Goal: Communication & Community: Participate in discussion

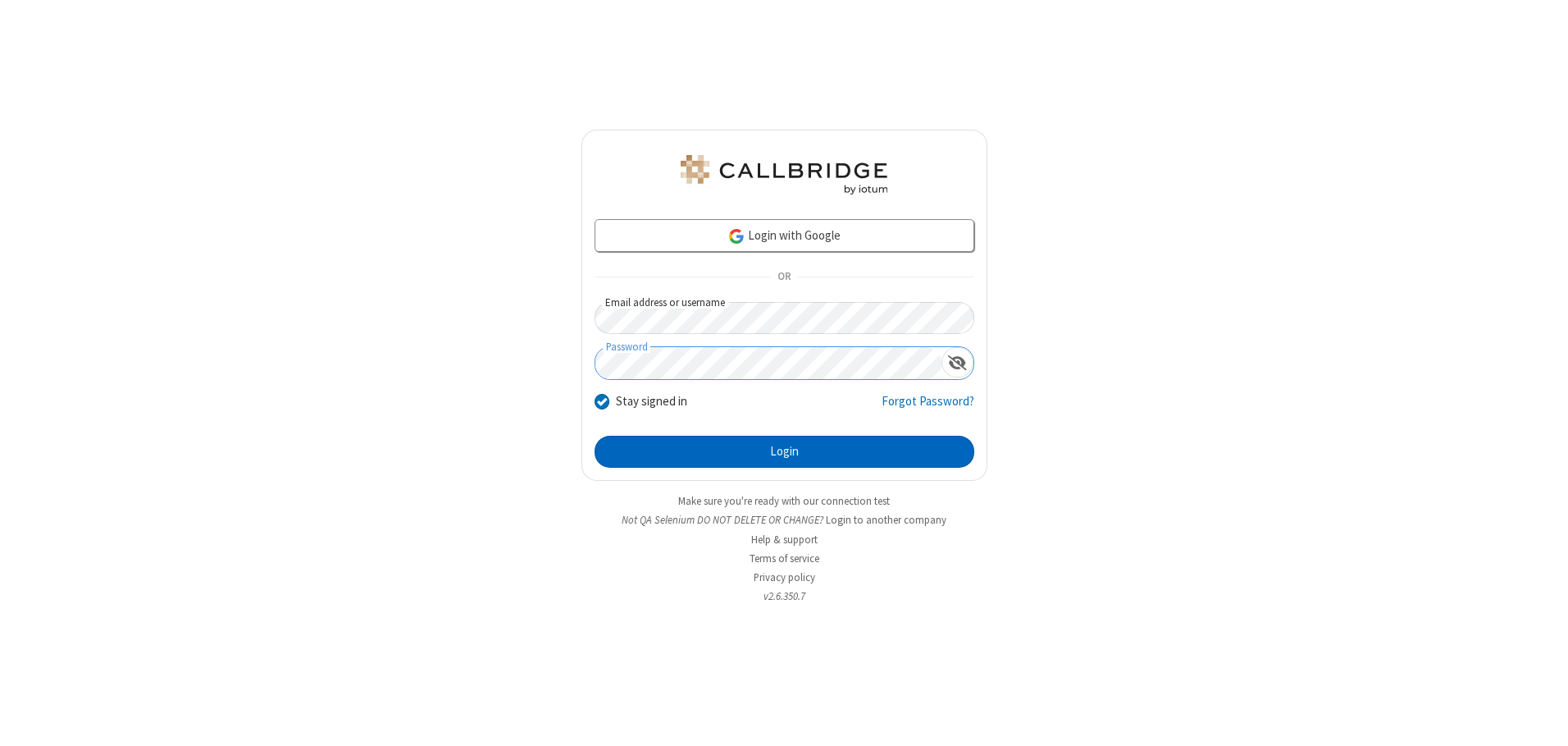
click at [784, 451] on button "Login" at bounding box center [784, 452] width 380 height 33
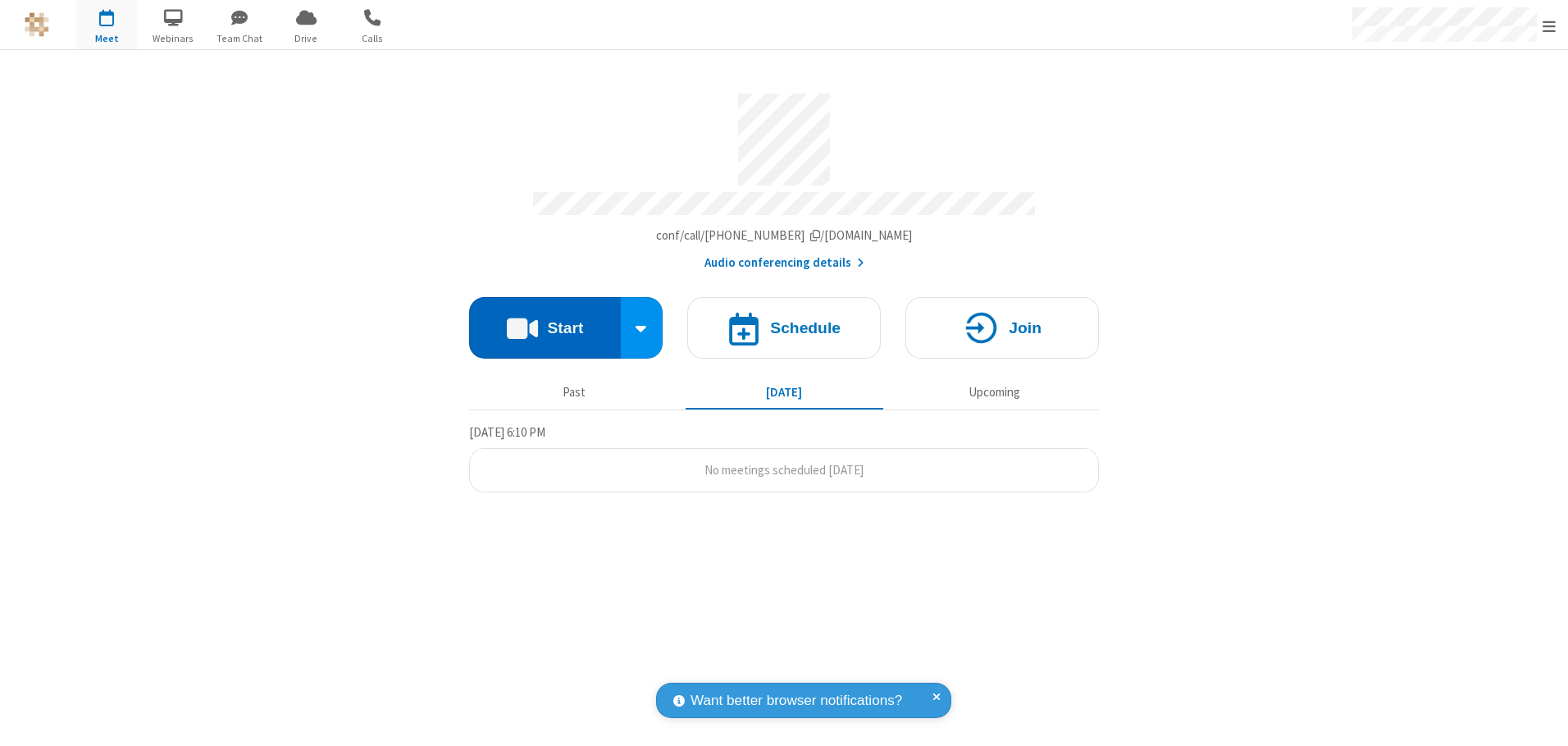
click at [545, 321] on button "Start" at bounding box center [545, 327] width 151 height 62
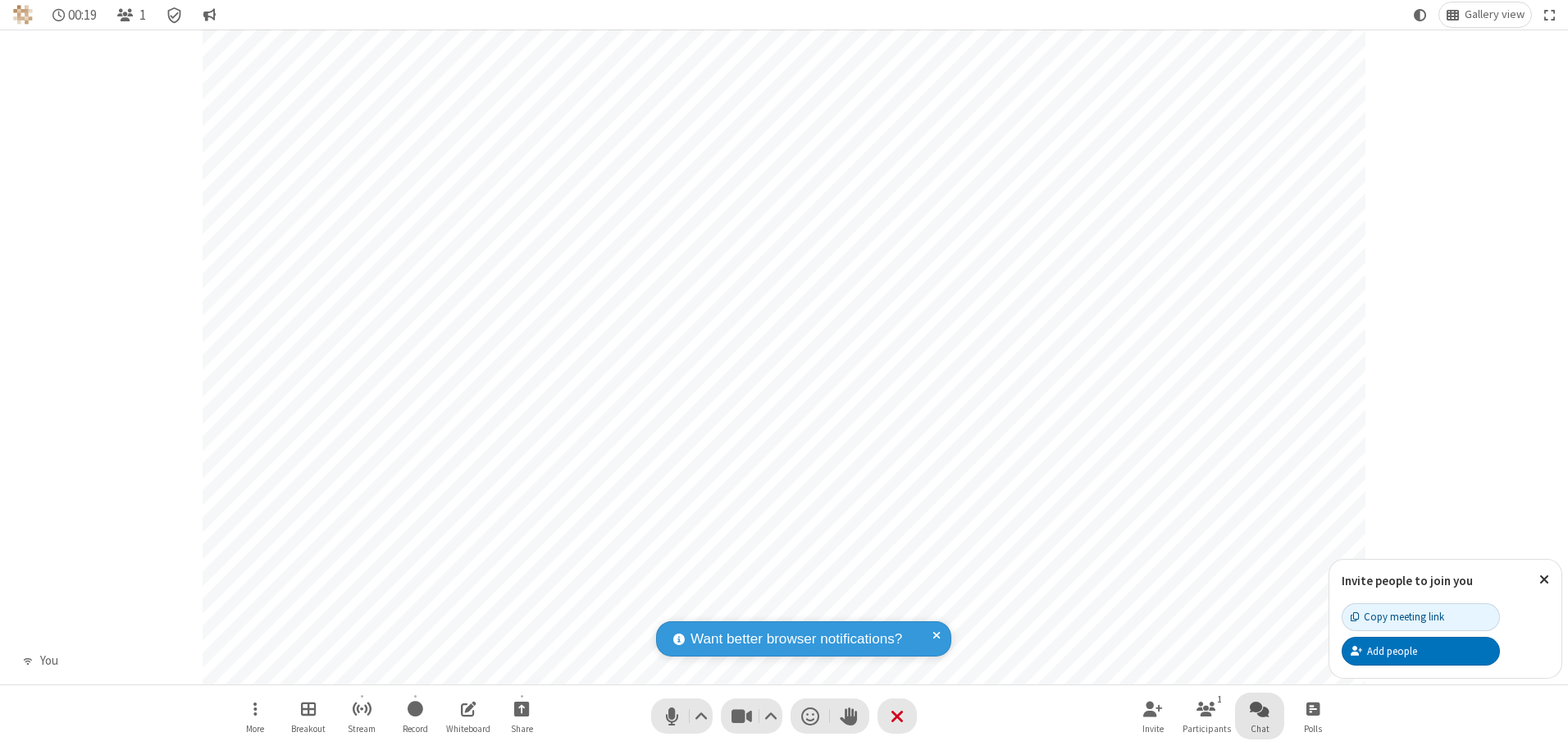
click at [1260, 708] on span "Open chat" at bounding box center [1259, 708] width 19 height 20
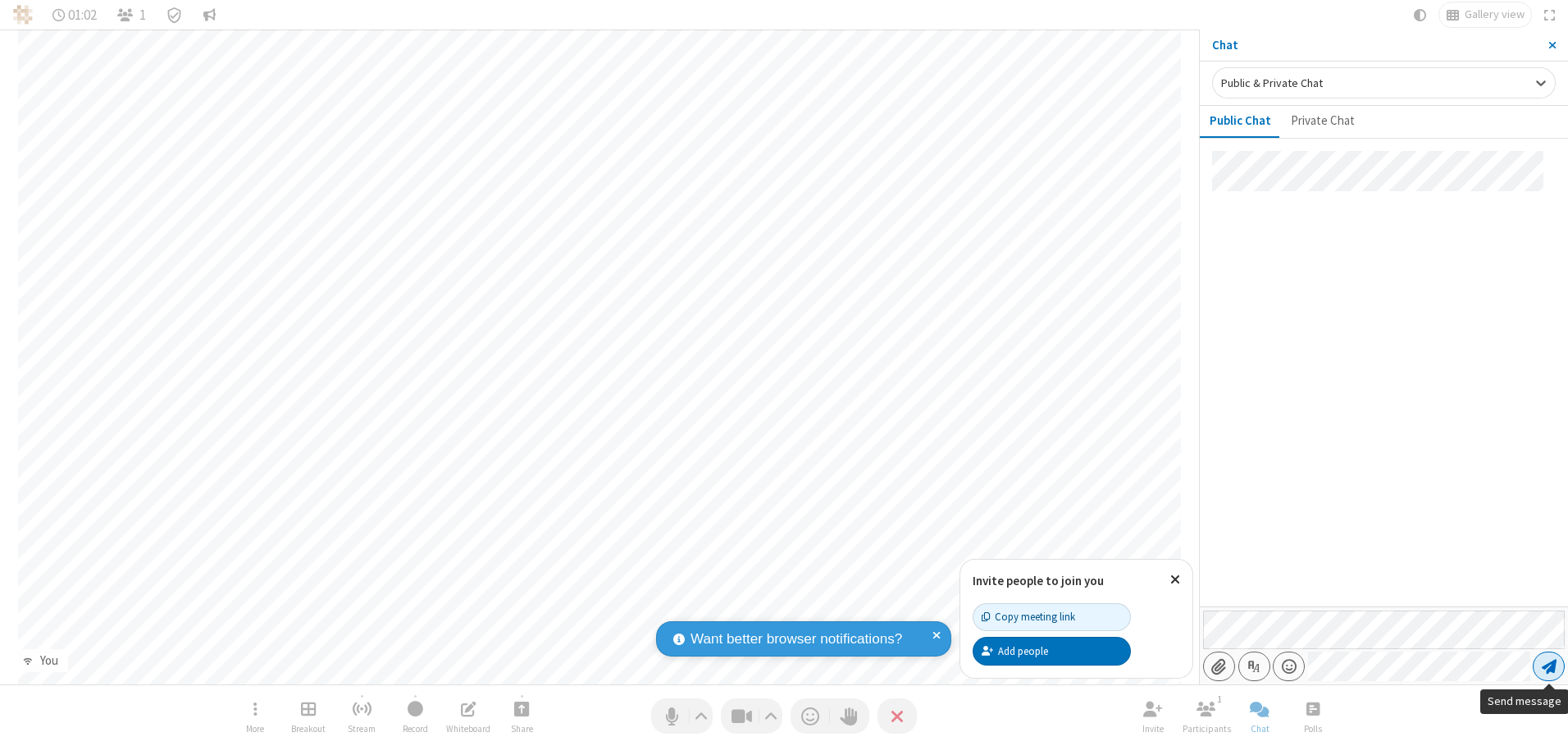
click at [1549, 666] on span "Send message" at bounding box center [1549, 666] width 14 height 16
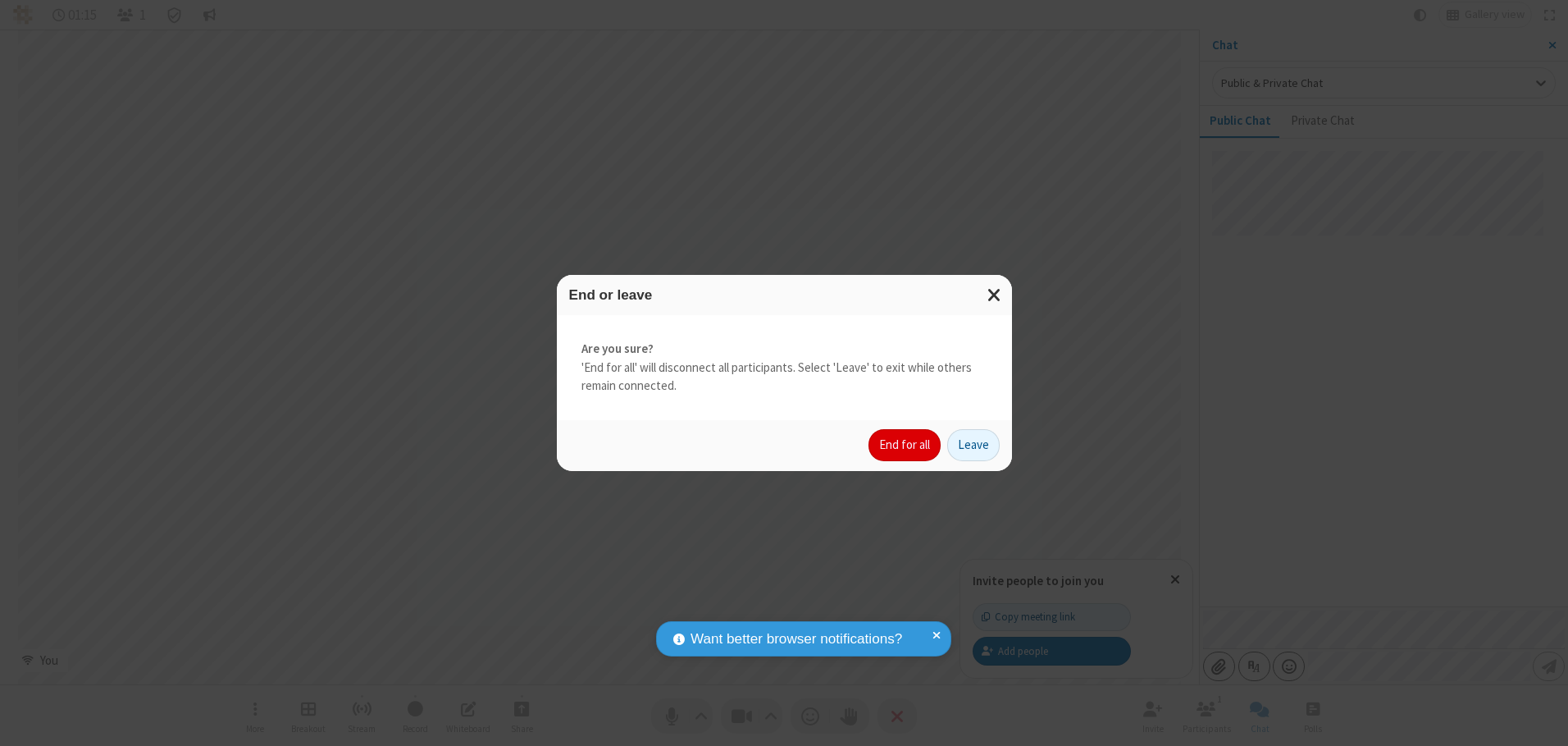
click at [906, 445] on button "End for all" at bounding box center [904, 445] width 72 height 33
